Goal: Task Accomplishment & Management: Manage account settings

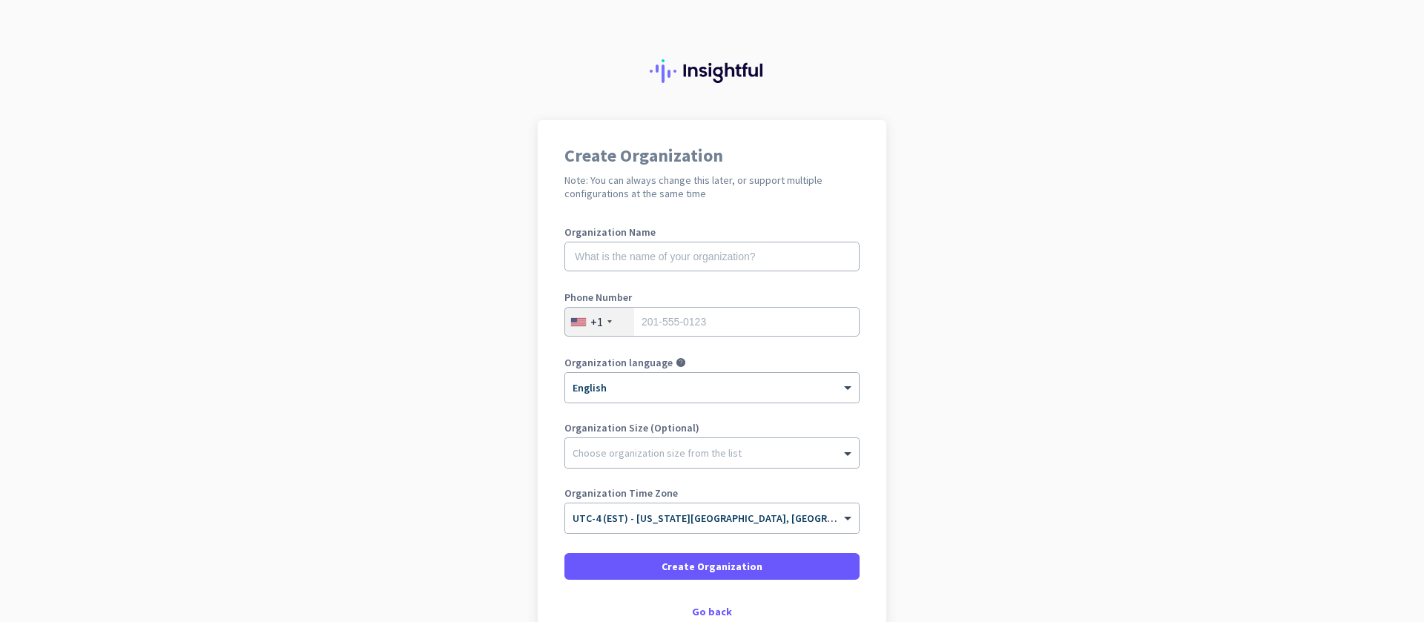
scroll to position [96, 0]
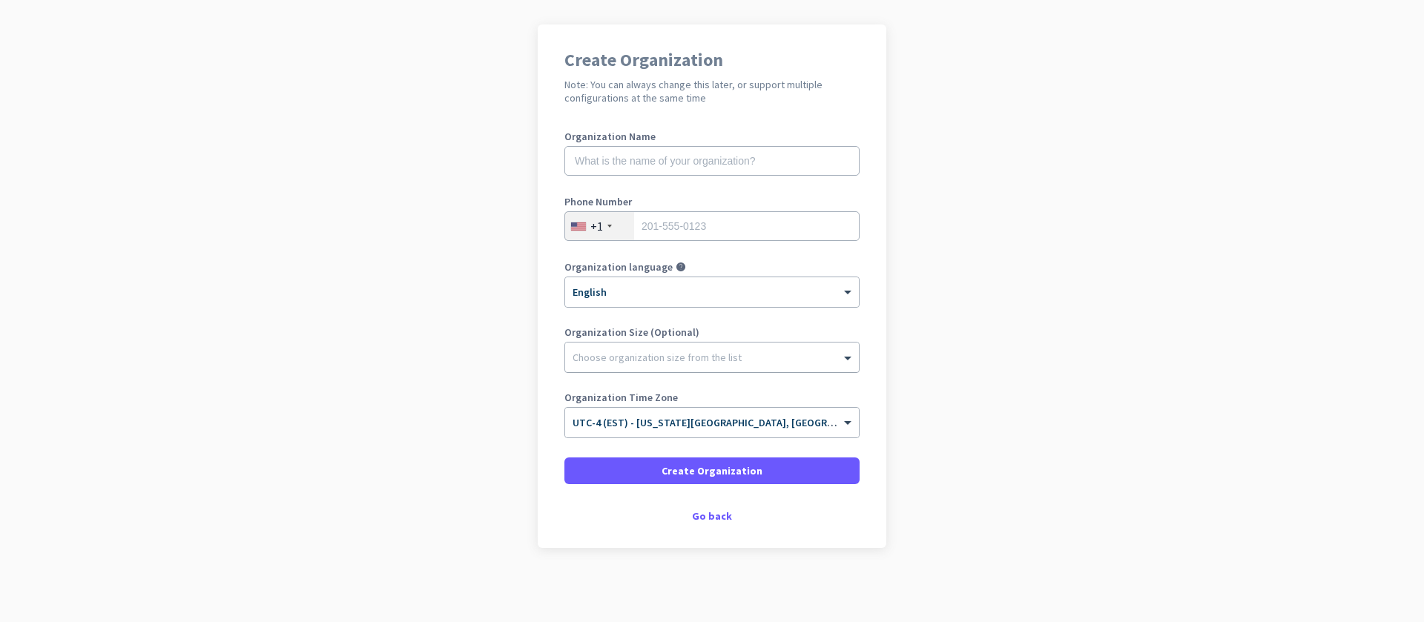
click at [729, 363] on div "Choose organization size from the list" at bounding box center [702, 357] width 275 height 13
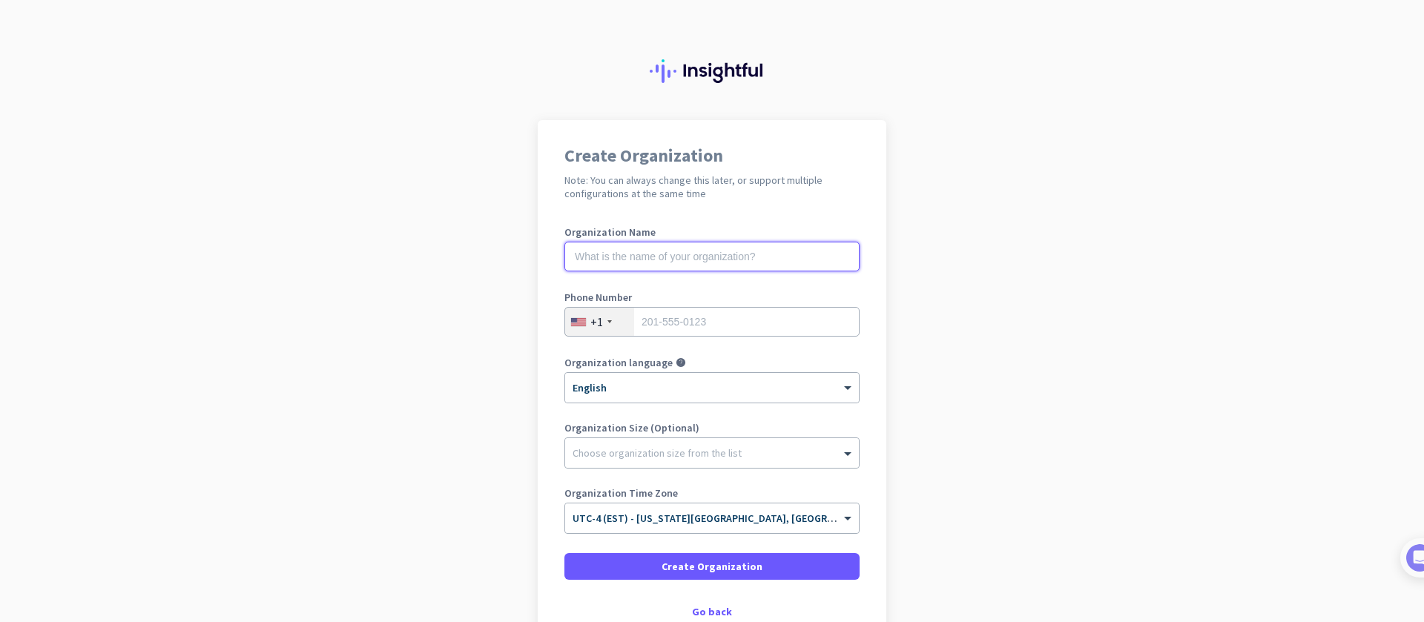
click at [631, 252] on input "text" at bounding box center [711, 257] width 295 height 30
type input "Mercor"
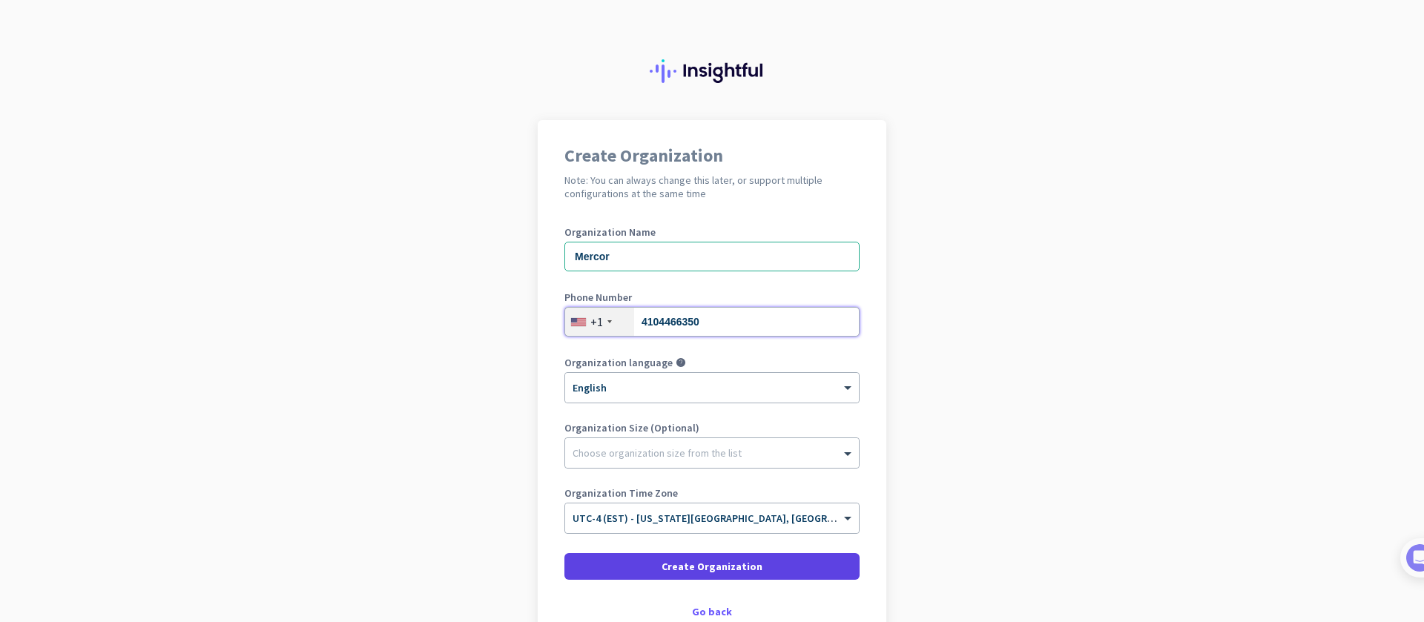
type input "4104466350"
click at [667, 564] on span "Create Organization" at bounding box center [712, 566] width 101 height 15
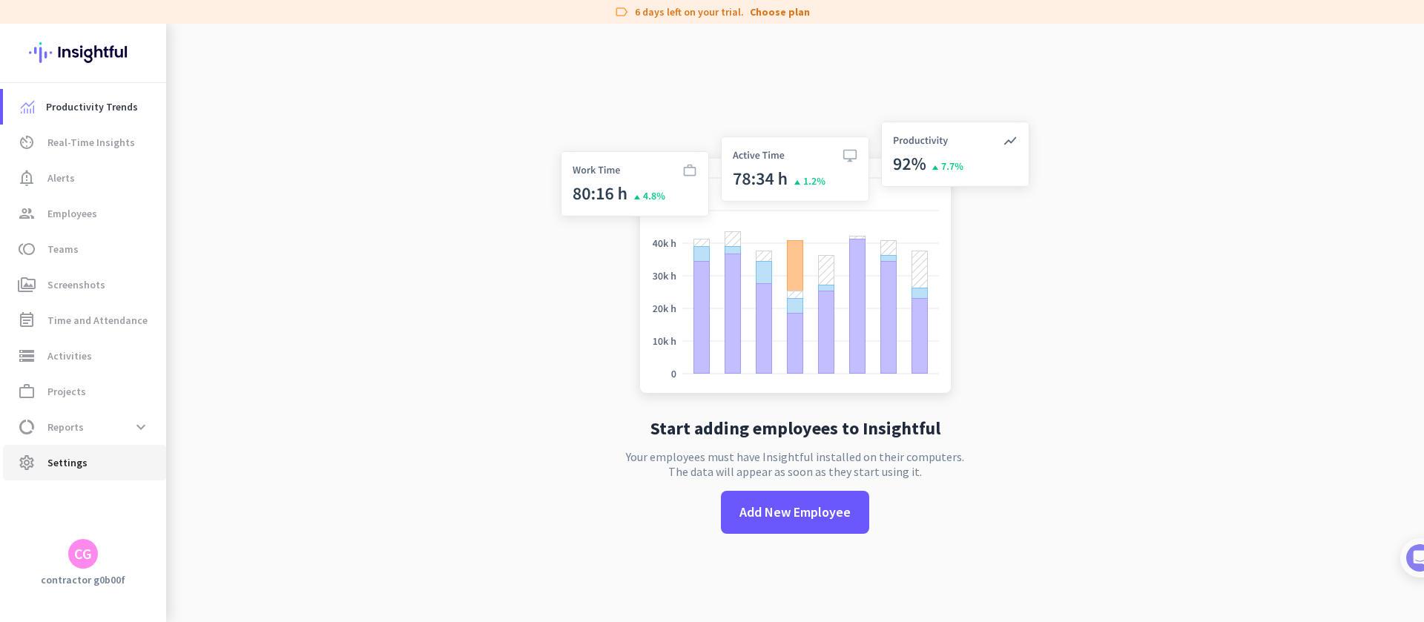
click at [64, 462] on span "Settings" at bounding box center [67, 463] width 40 height 18
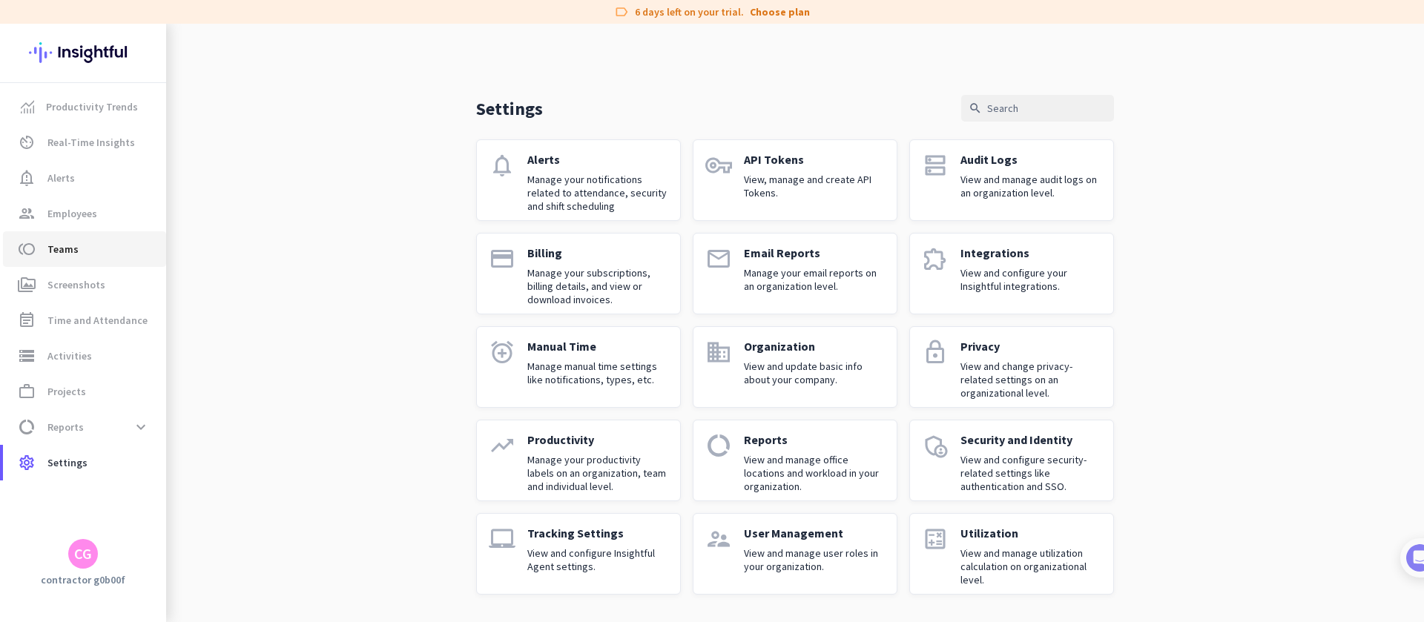
click at [88, 245] on span "toll Teams" at bounding box center [84, 249] width 139 height 18
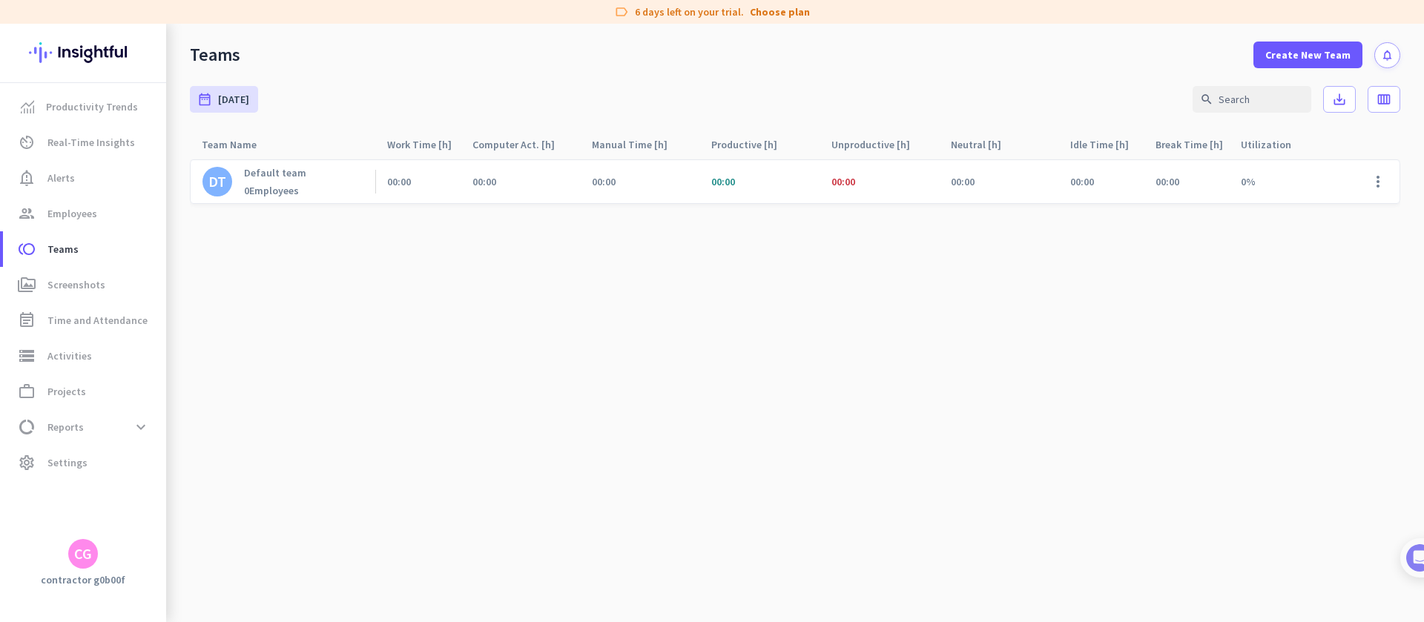
click at [76, 552] on div "CG" at bounding box center [83, 554] width 18 height 15
click at [174, 439] on span "Personal Settings" at bounding box center [162, 445] width 90 height 13
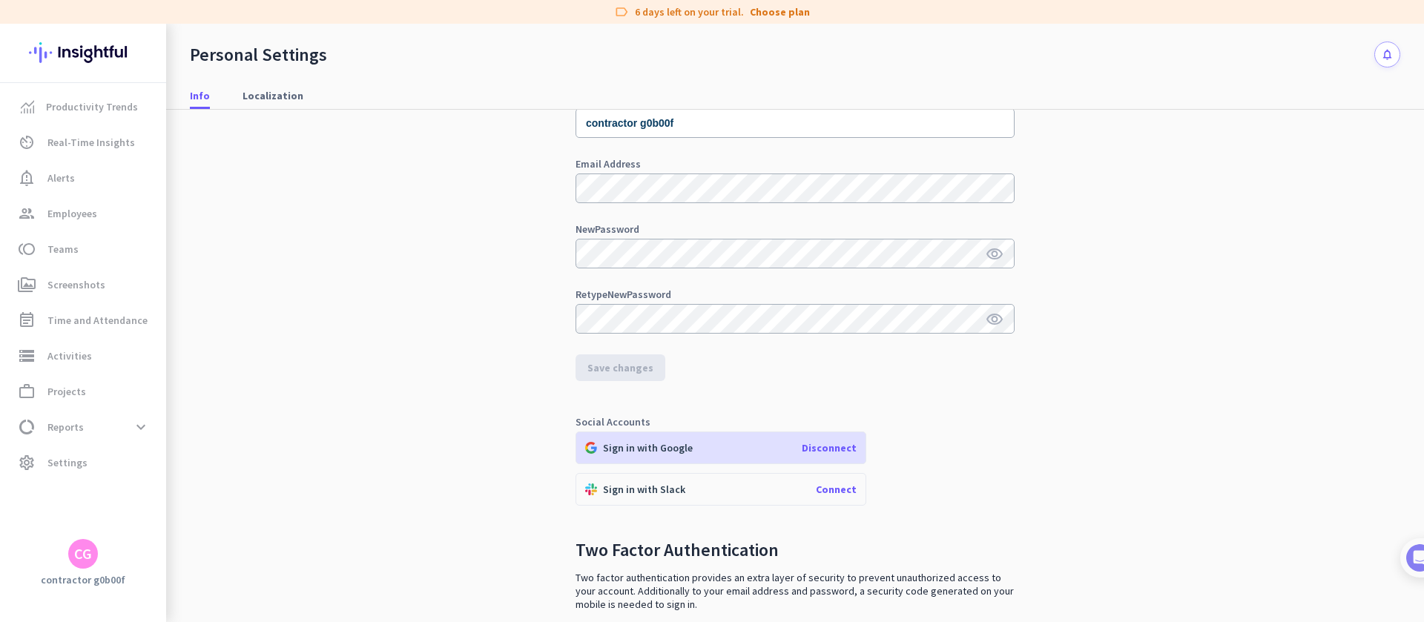
scroll to position [186, 0]
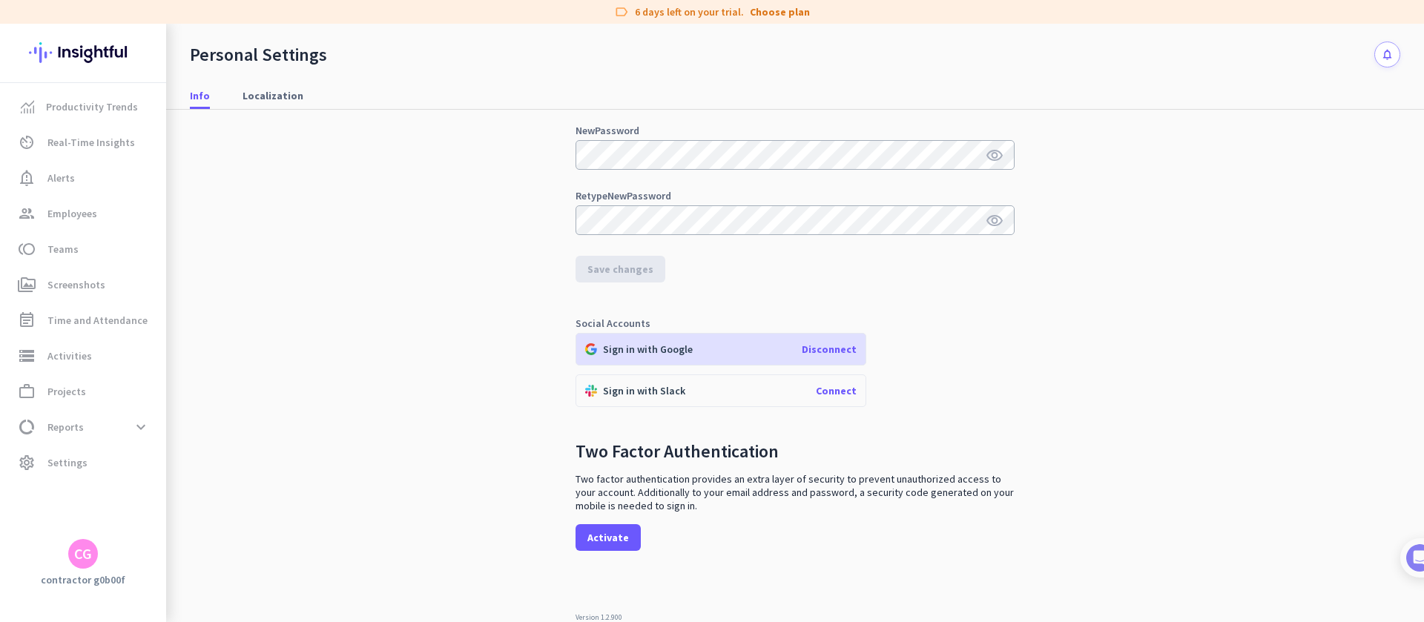
click at [658, 386] on p "Sign in with Slack" at bounding box center [644, 390] width 82 height 13
click at [845, 352] on span "Disconnect" at bounding box center [829, 349] width 55 height 13
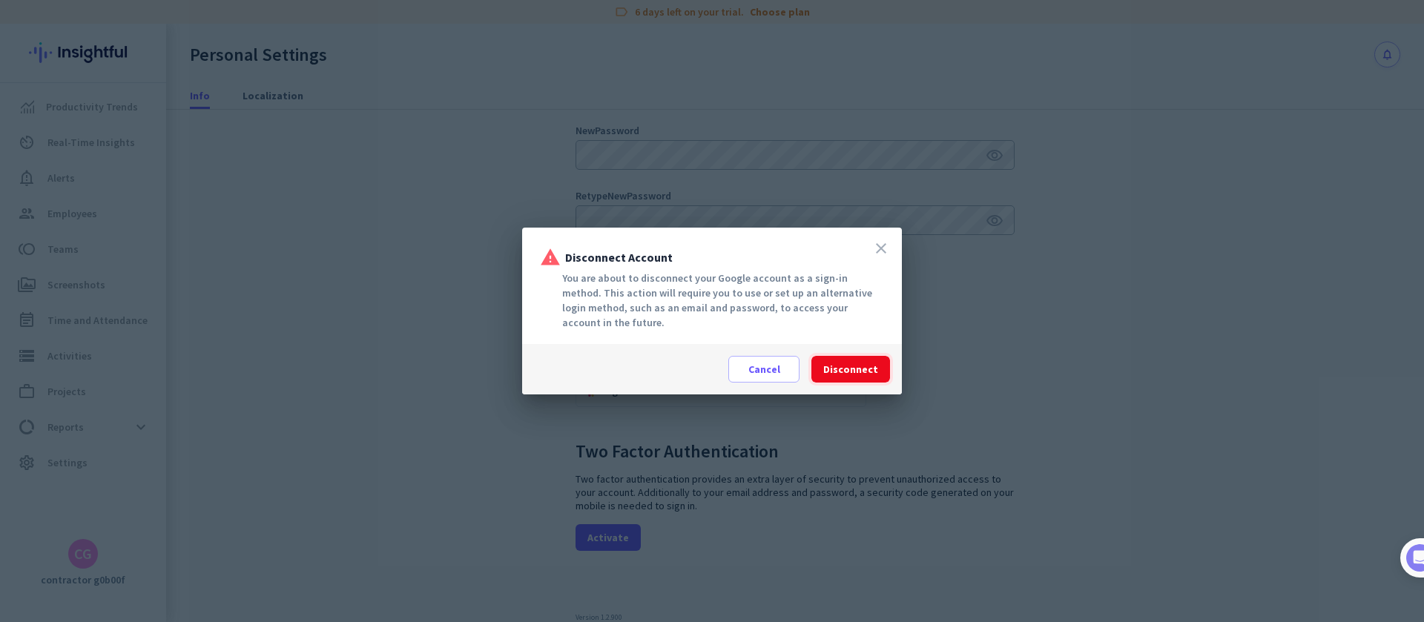
click at [855, 371] on span "Disconnect" at bounding box center [850, 369] width 55 height 15
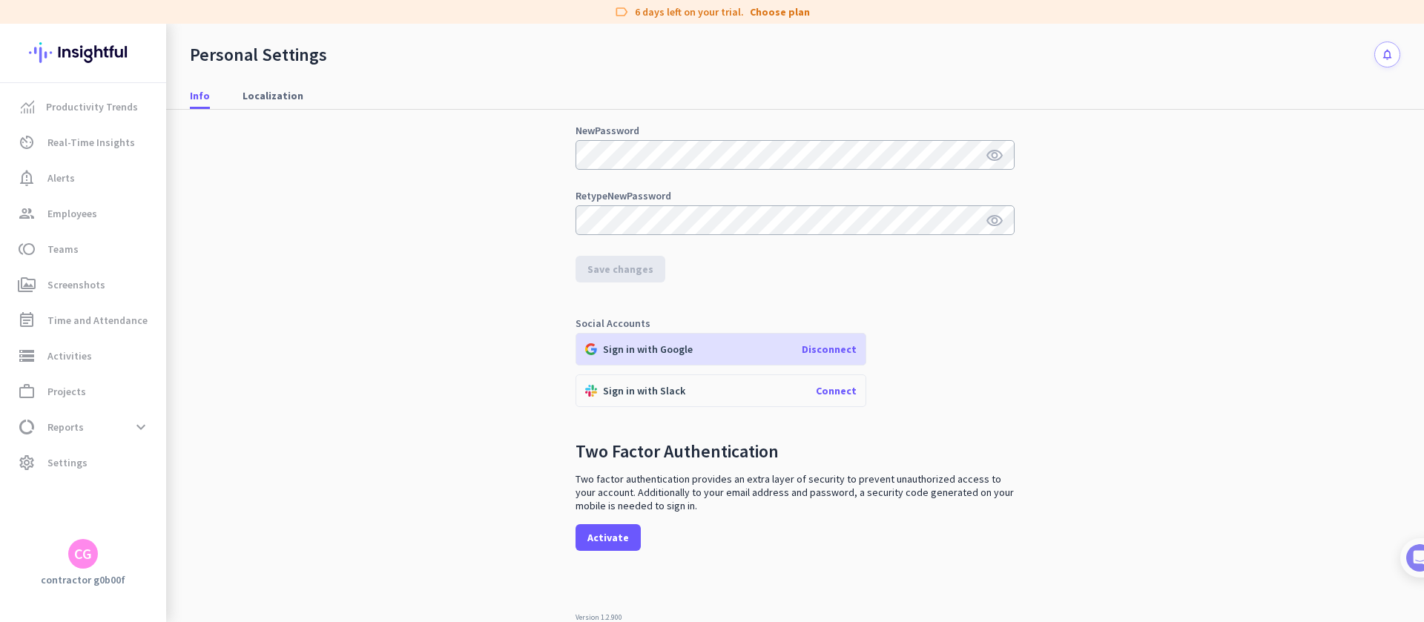
click at [831, 388] on span "Connect" at bounding box center [836, 390] width 41 height 13
